Goal: Information Seeking & Learning: Learn about a topic

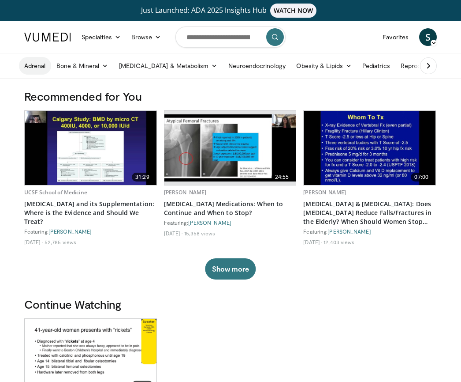
click at [40, 68] on link "Adrenal" at bounding box center [35, 66] width 32 height 18
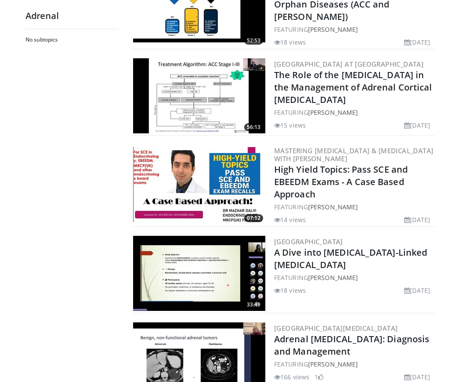
scroll to position [1037, 0]
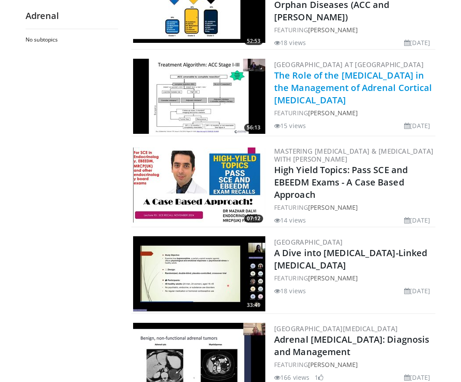
click at [333, 69] on link "The Role of the Endocrinologist in the Management of Adrenal Cortical Cancer" at bounding box center [353, 87] width 158 height 37
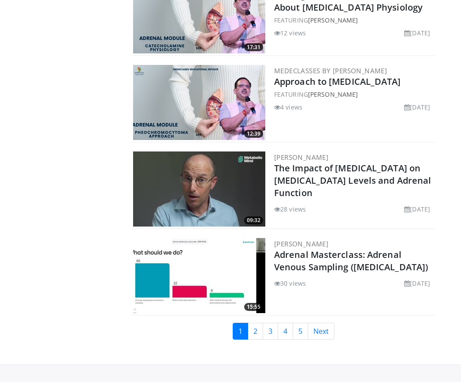
scroll to position [2074, 0]
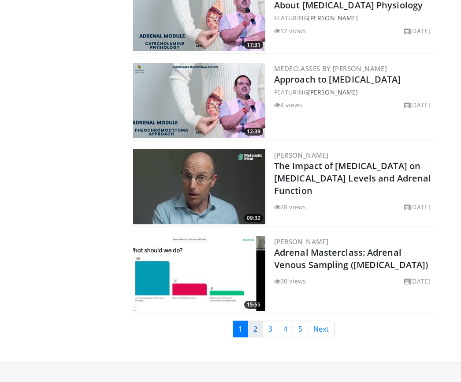
click at [255, 320] on link "2" at bounding box center [255, 328] width 15 height 17
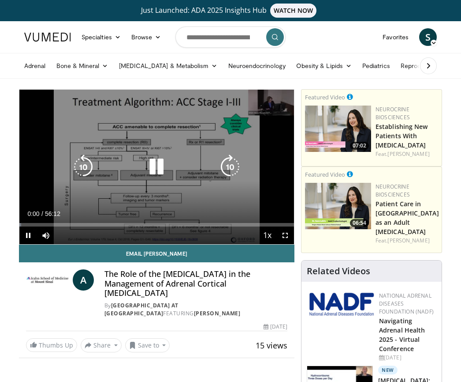
click at [161, 169] on icon "Video Player" at bounding box center [156, 166] width 25 height 25
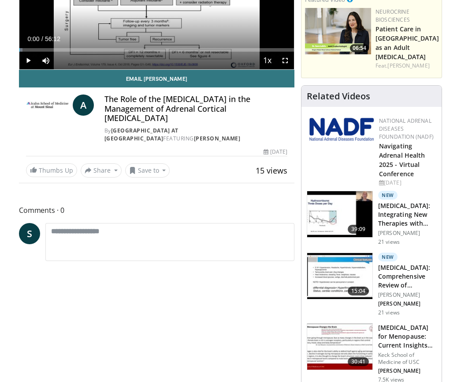
scroll to position [173, 0]
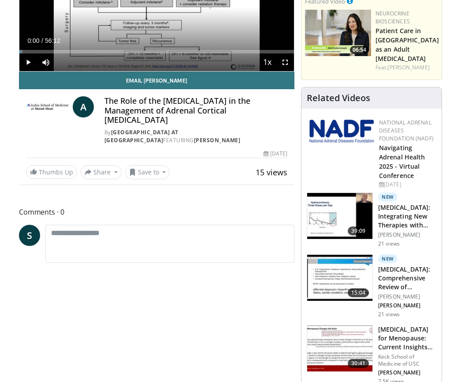
drag, startPoint x: 154, startPoint y: 130, endPoint x: 101, endPoint y: 131, distance: 53.8
click at [101, 130] on div "A The Role of the Endocrinologist in the Management of Adrenal Cortical Cancer …" at bounding box center [157, 120] width 262 height 48
copy link "Alice C. Levine"
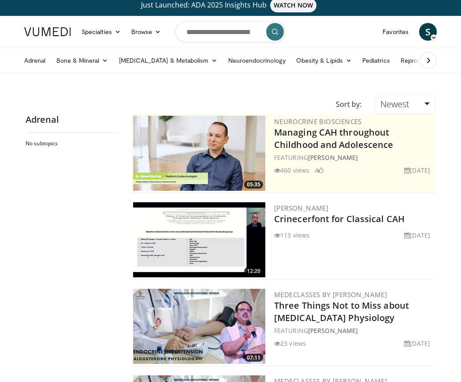
scroll to position [6, 0]
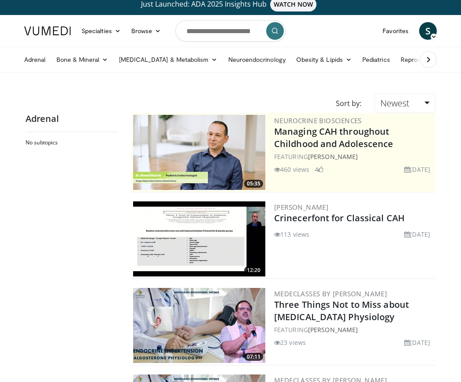
click at [289, 234] on li "113 views" at bounding box center [291, 233] width 35 height 9
drag, startPoint x: 368, startPoint y: 206, endPoint x: 278, endPoint y: 210, distance: 90.1
click at [278, 209] on h3 "[PERSON_NAME]" at bounding box center [354, 207] width 160 height 8
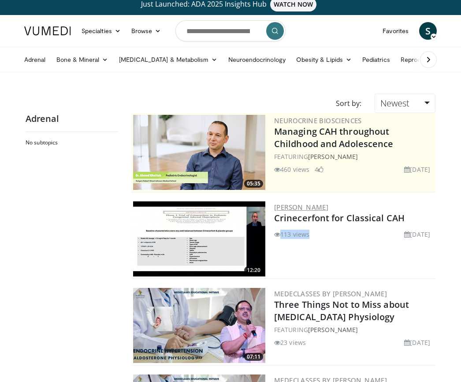
copy link "[PERSON_NAME]"
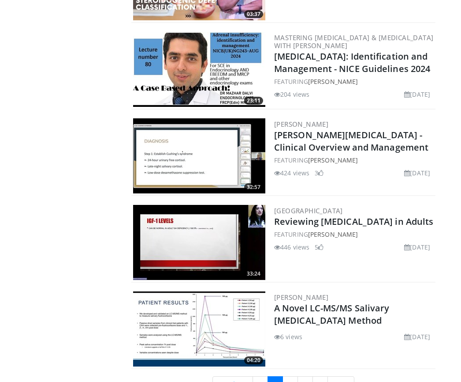
scroll to position [2208, 0]
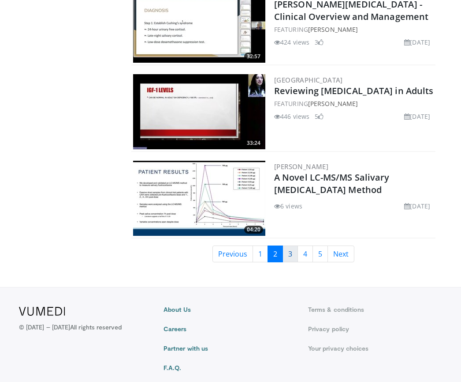
click at [291, 245] on link "3" at bounding box center [290, 253] width 15 height 17
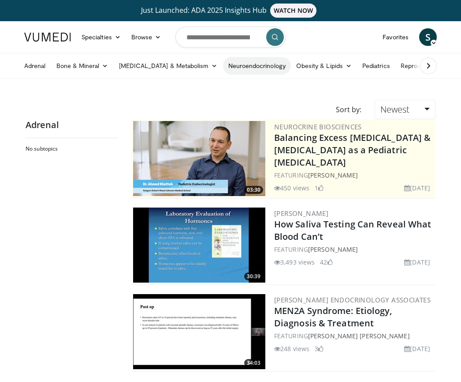
click at [239, 67] on link "Neuroendocrinology" at bounding box center [257, 66] width 68 height 18
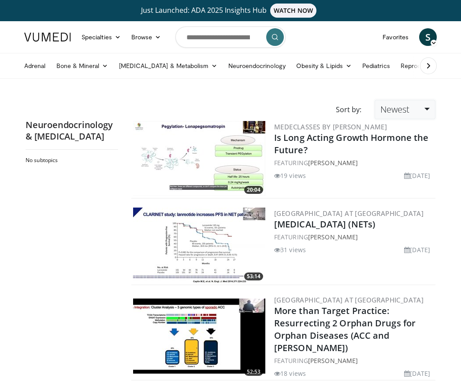
click at [394, 105] on span "Newest" at bounding box center [395, 109] width 29 height 12
click at [403, 169] on link "Views" at bounding box center [410, 173] width 70 height 14
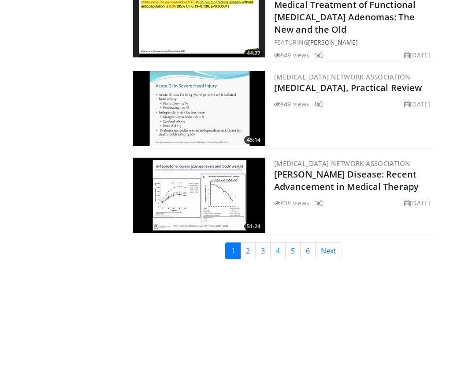
scroll to position [2055, 0]
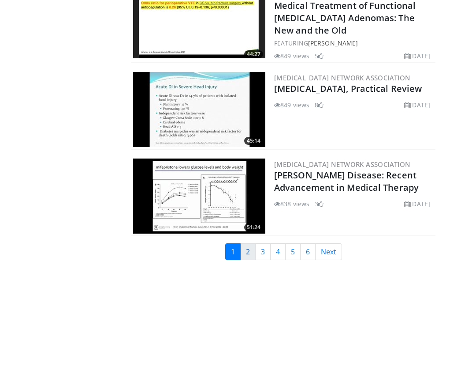
click at [250, 243] on link "2" at bounding box center [247, 251] width 15 height 17
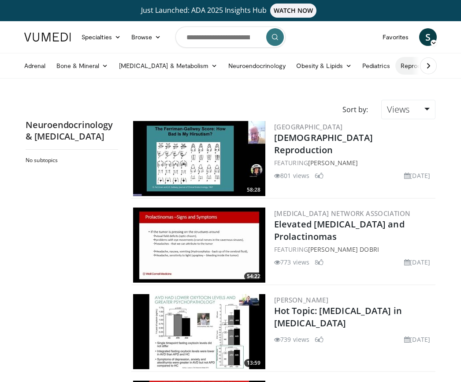
click at [396, 65] on link "Reproductive" at bounding box center [420, 66] width 49 height 18
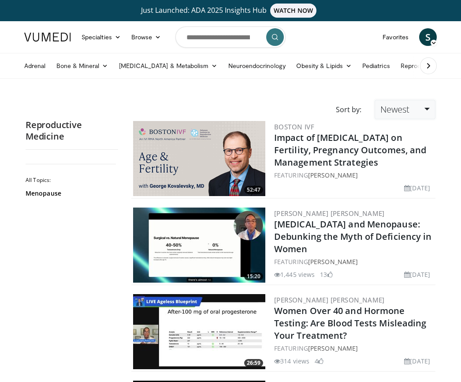
click at [393, 116] on link "Newest" at bounding box center [405, 109] width 61 height 19
click at [82, 234] on div "All Topics: Menopause" at bounding box center [72, 265] width 93 height 216
click at [384, 105] on span "Newest" at bounding box center [395, 109] width 29 height 12
click at [395, 175] on link "Views" at bounding box center [410, 173] width 70 height 14
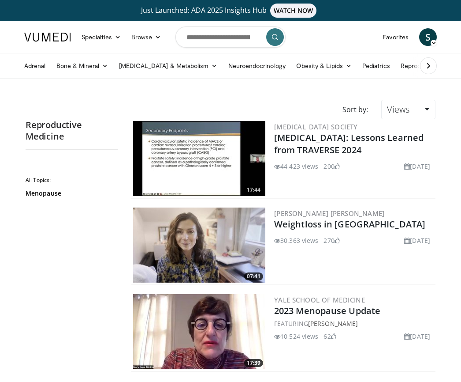
click at [430, 65] on icon at bounding box center [428, 65] width 9 height 9
drag, startPoint x: 386, startPoint y: 66, endPoint x: 385, endPoint y: 71, distance: 5.0
click at [393, 66] on link "Thyroid" at bounding box center [409, 66] width 32 height 18
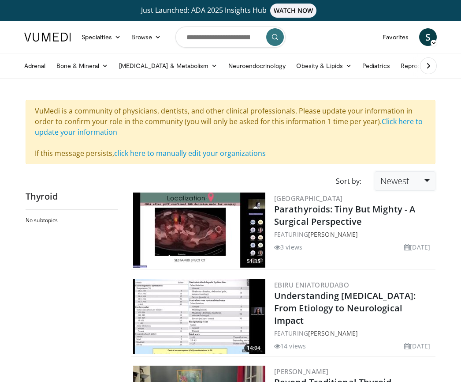
click at [389, 176] on span "Newest" at bounding box center [395, 181] width 29 height 12
click at [405, 243] on link "Views" at bounding box center [410, 245] width 70 height 14
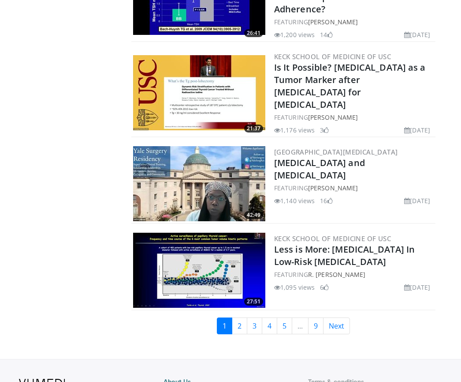
scroll to position [2046, 0]
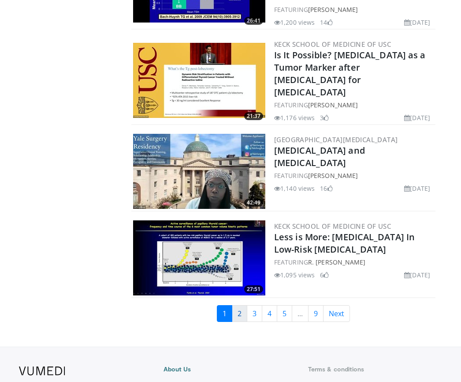
click at [243, 305] on link "2" at bounding box center [239, 313] width 15 height 17
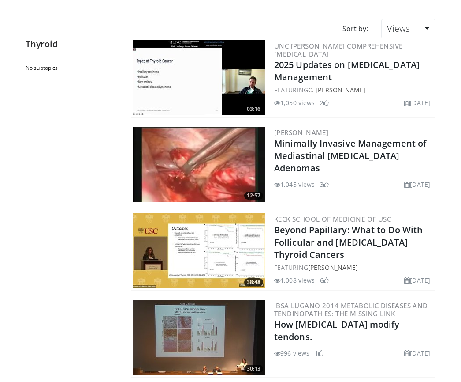
scroll to position [84, 0]
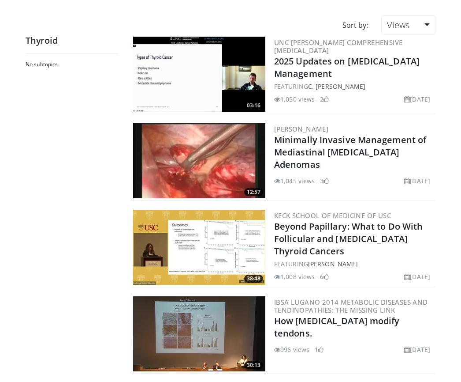
click at [335, 263] on link "Laura Boucai" at bounding box center [333, 263] width 50 height 8
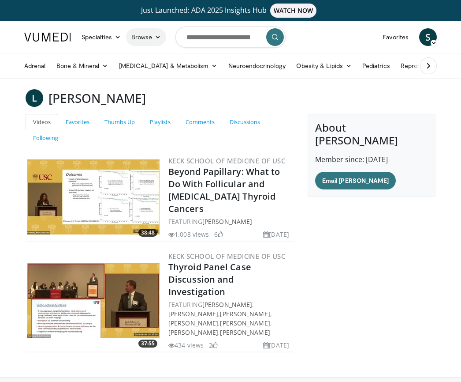
click at [146, 34] on link "Browse" at bounding box center [146, 37] width 41 height 18
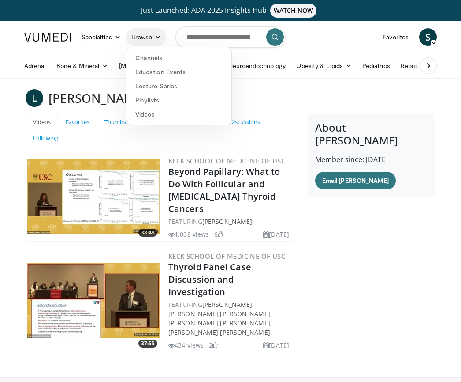
click at [146, 34] on link "Browse" at bounding box center [146, 37] width 41 height 18
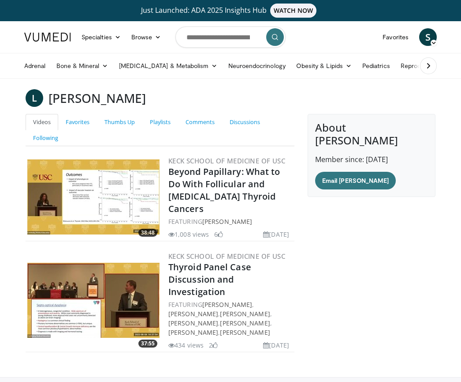
click at [421, 66] on button at bounding box center [428, 65] width 17 height 17
click at [424, 66] on link "Business" at bounding box center [446, 66] width 45 height 18
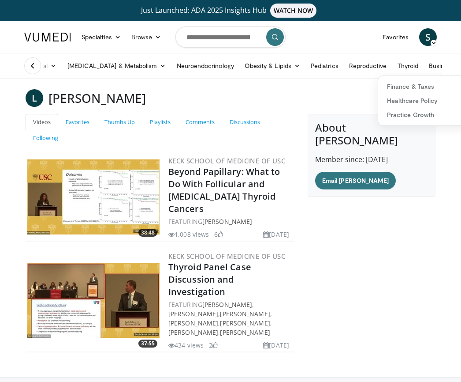
click at [424, 66] on link "Business" at bounding box center [446, 66] width 45 height 18
click at [424, 61] on link "Business" at bounding box center [446, 66] width 45 height 18
click at [399, 103] on link "Healthcare Policy" at bounding box center [430, 101] width 105 height 14
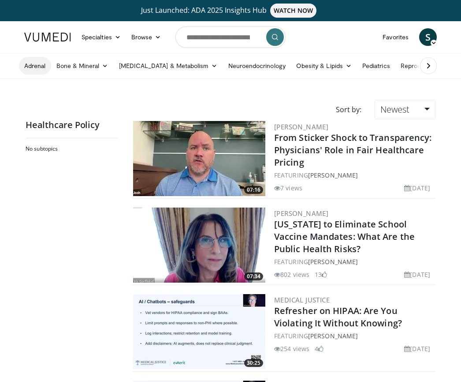
click at [34, 62] on link "Adrenal" at bounding box center [35, 66] width 32 height 18
click at [29, 67] on link "Adrenal" at bounding box center [35, 66] width 32 height 18
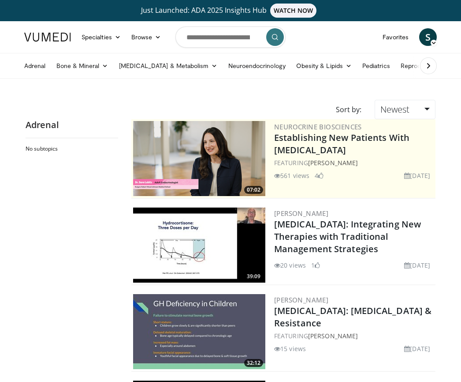
scroll to position [0, 0]
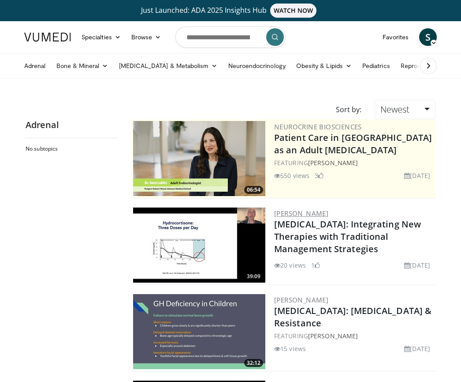
click at [322, 212] on link "[PERSON_NAME]" at bounding box center [301, 213] width 54 height 9
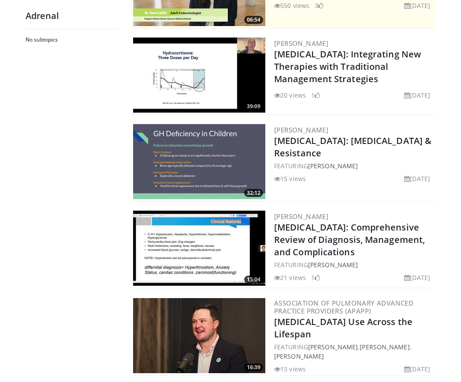
scroll to position [169, 0]
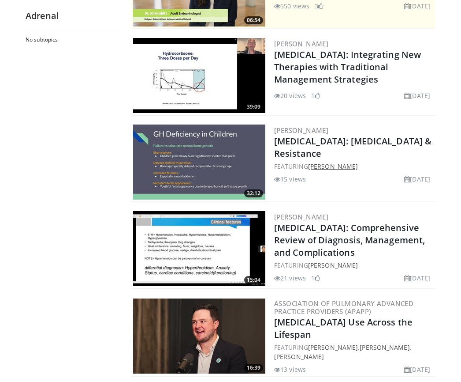
click at [328, 168] on link "[PERSON_NAME]" at bounding box center [333, 166] width 50 height 8
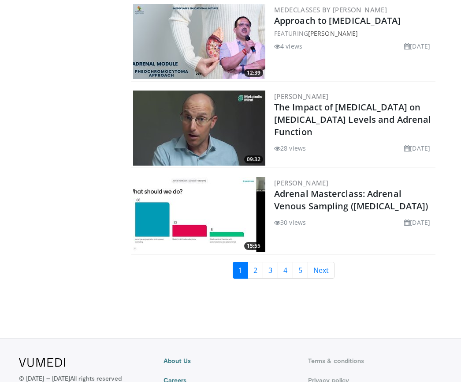
scroll to position [2135, 0]
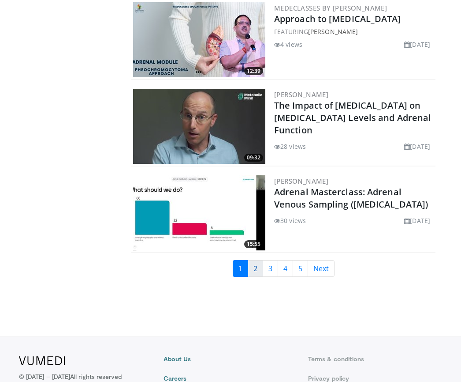
click at [258, 260] on link "2" at bounding box center [255, 268] width 15 height 17
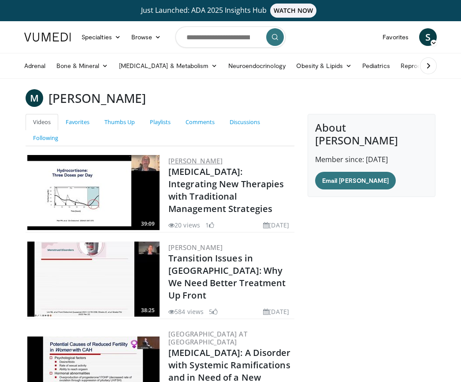
click at [211, 159] on link "[PERSON_NAME]" at bounding box center [195, 160] width 54 height 9
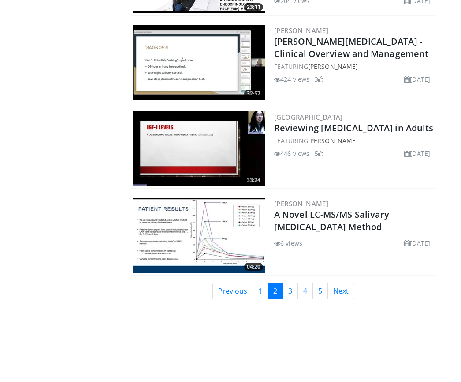
scroll to position [2179, 0]
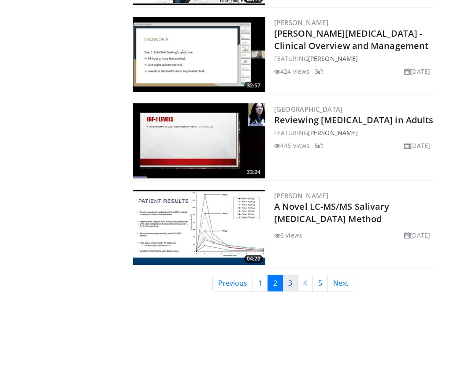
click at [293, 274] on link "3" at bounding box center [290, 282] width 15 height 17
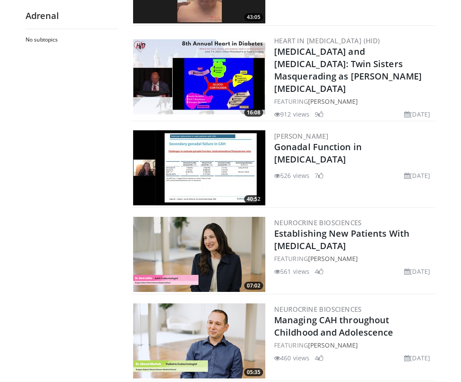
scroll to position [2150, 0]
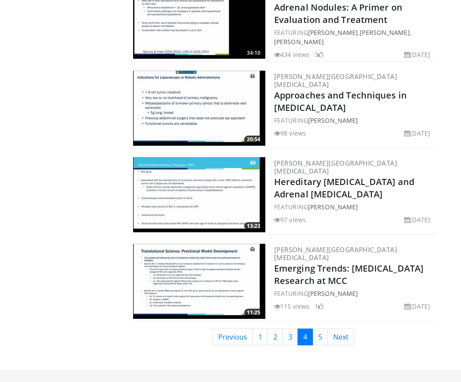
scroll to position [2048, 0]
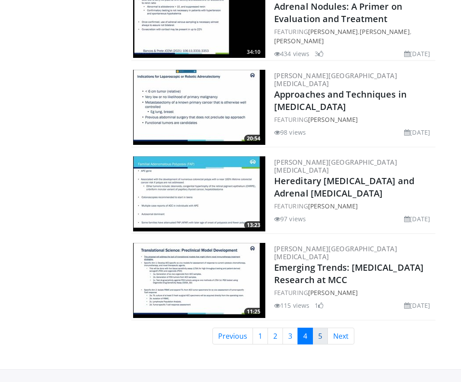
click at [320, 336] on link "5" at bounding box center [320, 335] width 15 height 17
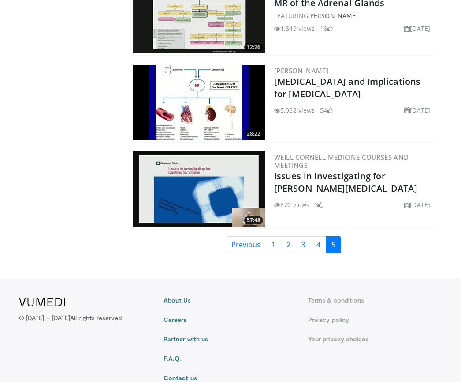
scroll to position [1680, 0]
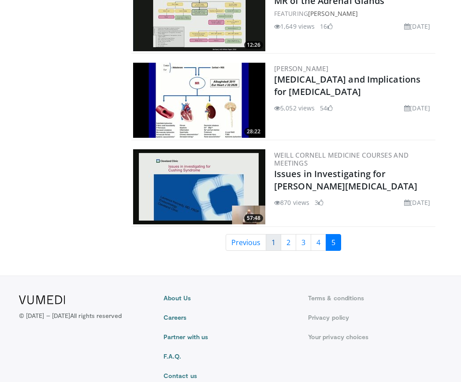
click at [269, 237] on link "1" at bounding box center [273, 242] width 15 height 17
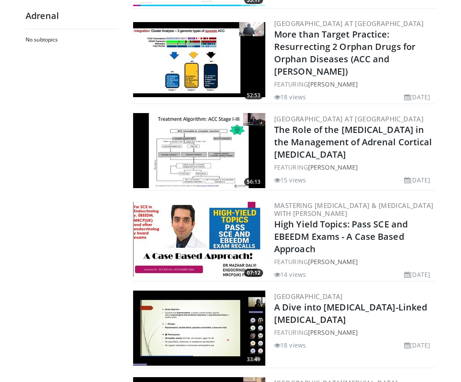
scroll to position [981, 0]
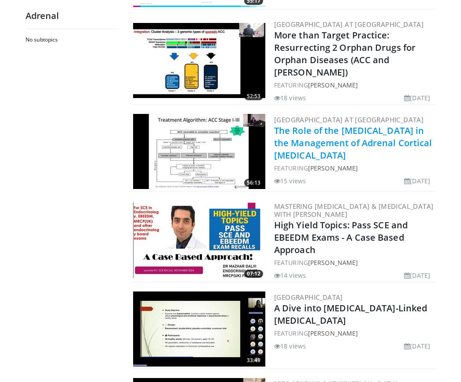
click at [335, 129] on link "The Role of the [MEDICAL_DATA] in the Management of Adrenal Cortical [MEDICAL_D…" at bounding box center [353, 142] width 158 height 37
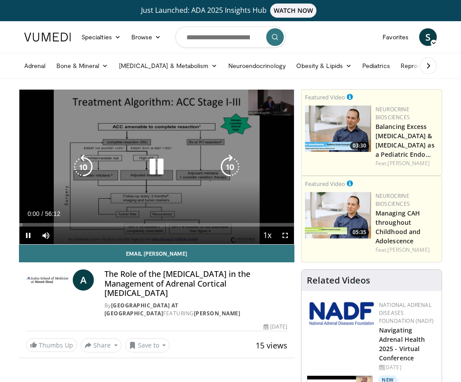
click at [137, 161] on div "Video Player" at bounding box center [157, 167] width 165 height 18
click at [161, 165] on icon "Video Player" at bounding box center [156, 166] width 25 height 25
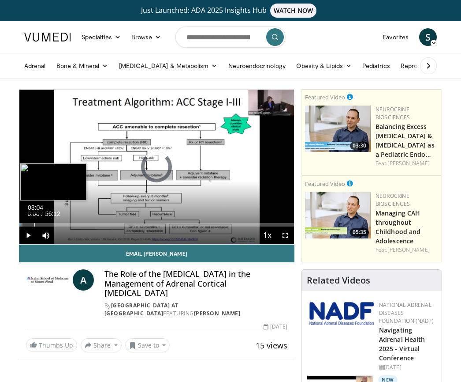
click at [34, 225] on div "03:04" at bounding box center [34, 225] width 1 height 4
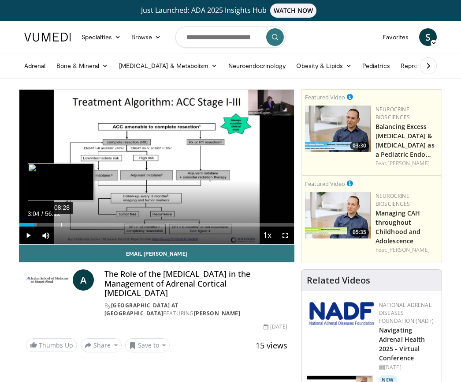
click at [61, 221] on div "Loaded : 6.47% 08:28 03:04" at bounding box center [156, 222] width 275 height 8
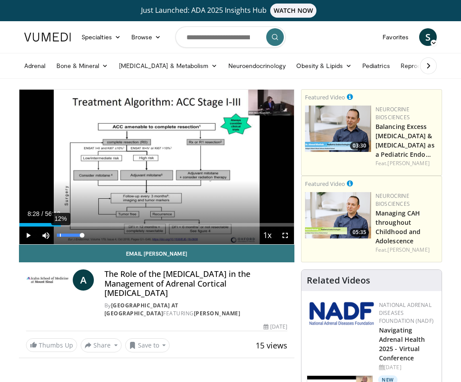
click at [60, 234] on div "12%" at bounding box center [69, 234] width 25 height 3
drag, startPoint x: 61, startPoint y: 236, endPoint x: 52, endPoint y: 236, distance: 8.4
click at [57, 236] on div "Volume Level" at bounding box center [57, 234] width 0 height 3
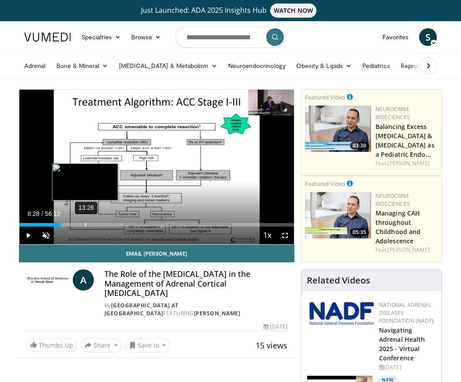
click at [85, 220] on div "Loaded : 16.90% 13:26 08:28" at bounding box center [156, 222] width 275 height 8
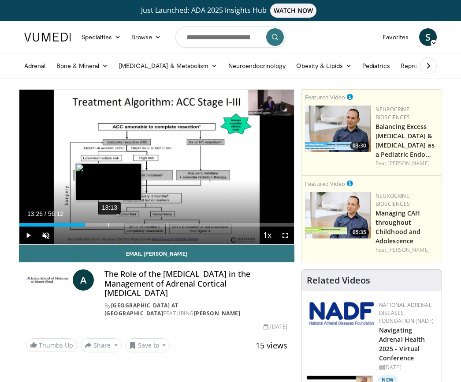
click at [108, 221] on div "Loaded : 24.61% 18:13 13:26" at bounding box center [156, 222] width 275 height 8
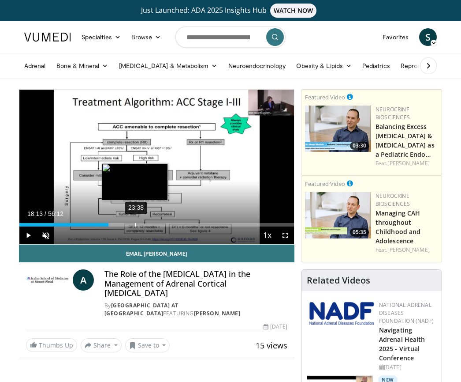
click at [136, 219] on div "Loaded : 33.21% 23:38 18:13" at bounding box center [156, 222] width 275 height 8
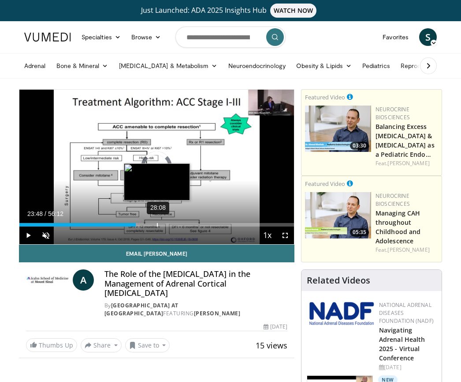
click at [157, 218] on div "Loaded : 43.00% 28:08 23:48" at bounding box center [156, 222] width 275 height 8
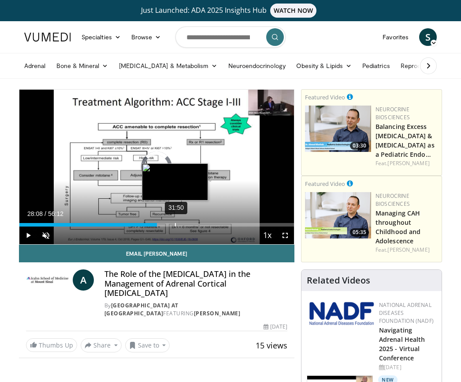
click at [175, 218] on div "Loaded : 50.71% 31:50 28:08" at bounding box center [156, 222] width 275 height 8
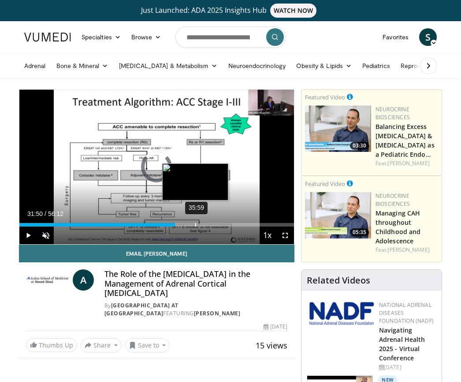
click at [195, 218] on div "Loaded : 57.37% 35:59 31:50" at bounding box center [156, 222] width 275 height 8
click at [206, 219] on div "Loaded : 64.65% 38:20 35:59" at bounding box center [156, 222] width 275 height 8
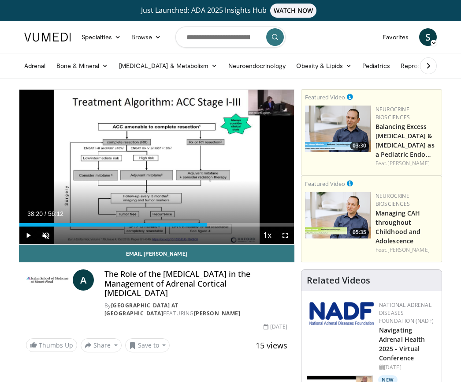
click at [228, 221] on div "Loaded : 68.55% 41:56 38:20" at bounding box center [156, 222] width 275 height 8
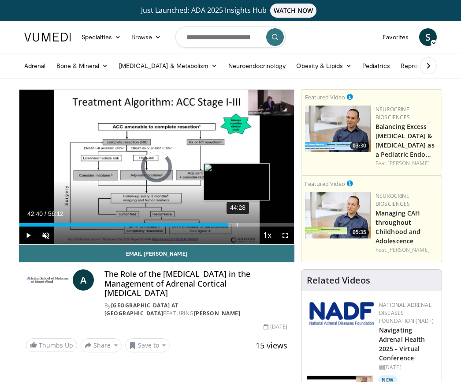
click at [236, 221] on div "Loaded : 76.51% 44:28 42:40" at bounding box center [156, 222] width 275 height 8
click at [245, 224] on div "46:05" at bounding box center [245, 225] width 1 height 4
click at [256, 224] on div "48:21" at bounding box center [256, 225] width 1 height 4
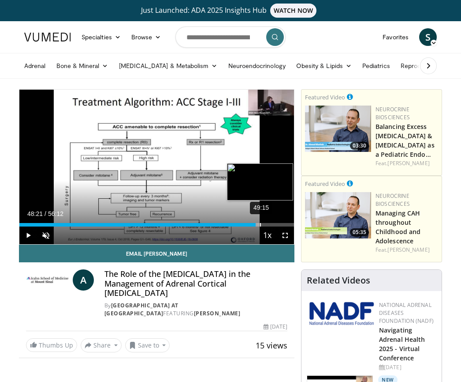
click at [260, 224] on div "49:15" at bounding box center [260, 225] width 1 height 4
click at [268, 225] on div "50:52" at bounding box center [268, 225] width 1 height 4
click at [275, 225] on div "52:13" at bounding box center [275, 225] width 1 height 4
